Goal: Information Seeking & Learning: Find specific fact

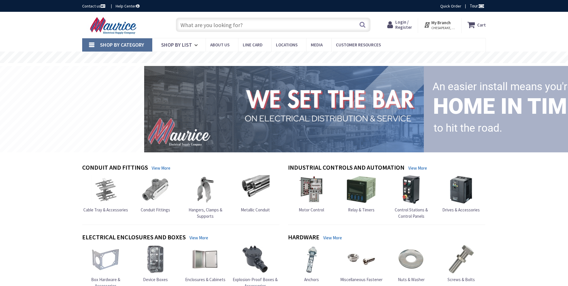
click at [203, 25] on input "text" at bounding box center [273, 25] width 194 height 14
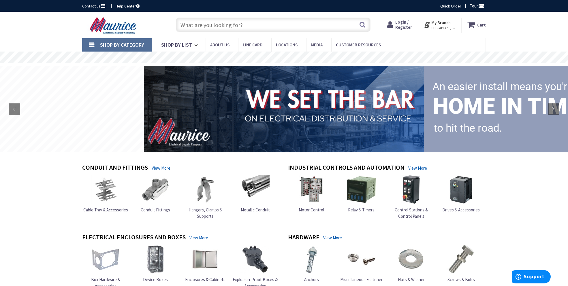
click at [226, 28] on input "text" at bounding box center [273, 25] width 194 height 14
paste input "LED-9010-50K Light Efficient Design Temp Light"
type input "LED-9010-50K Light Efficient Design Temp Light"
click at [361, 25] on button "Search" at bounding box center [361, 24] width 7 height 13
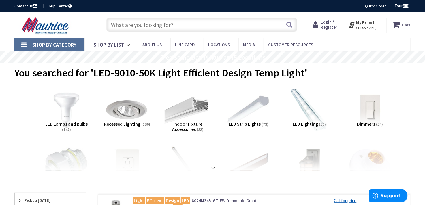
paste input "Magnatek B332I2L"
type input "Magnatek B332I2L"
